Goal: Transaction & Acquisition: Purchase product/service

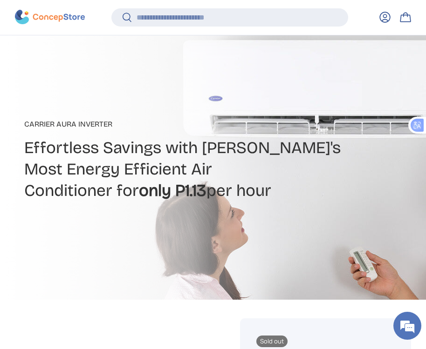
scroll to position [324, 0]
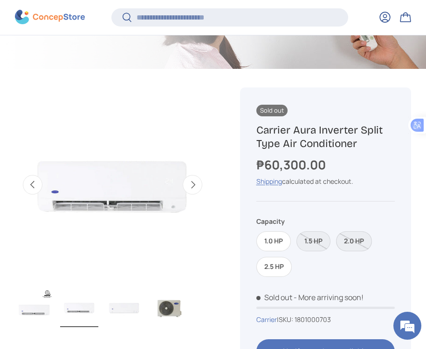
click at [354, 242] on label "2.0 HP" at bounding box center [354, 242] width 36 height 20
click at [280, 239] on label "1.0 HP" at bounding box center [273, 242] width 34 height 20
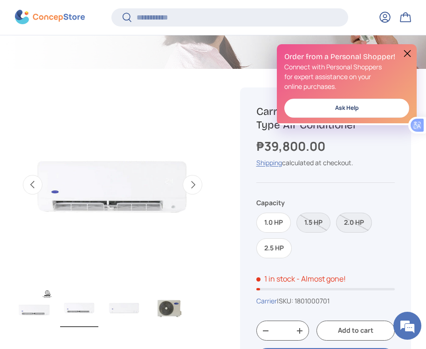
click at [359, 226] on label "2.0 HP" at bounding box center [354, 223] width 36 height 20
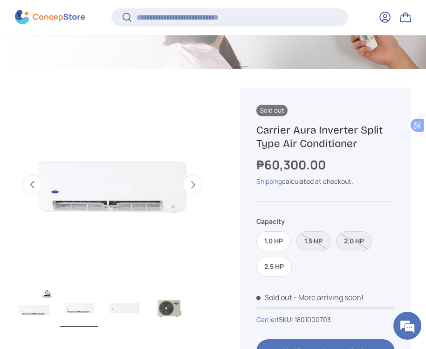
click at [387, 183] on div "Shipping calculated at checkout." at bounding box center [325, 182] width 139 height 10
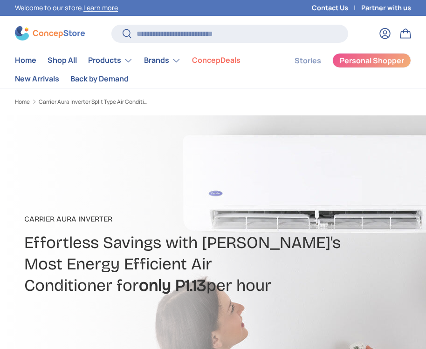
scroll to position [301, 0]
